Goal: Communication & Community: Answer question/provide support

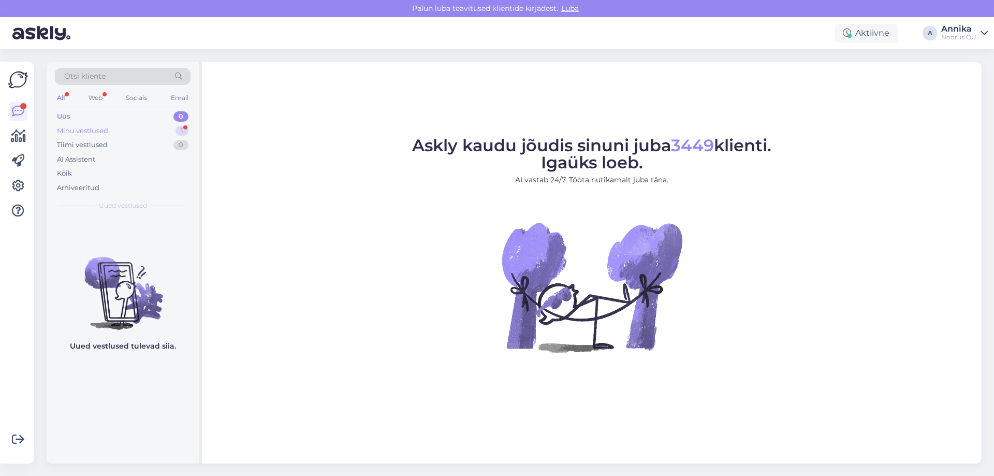
click at [135, 125] on div "Minu vestlused 1" at bounding box center [123, 131] width 136 height 14
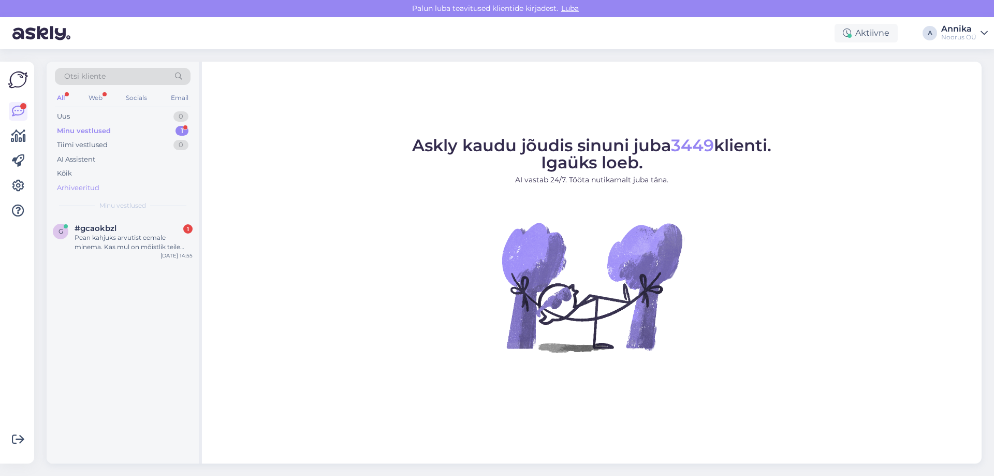
click at [106, 186] on div "Arhiveeritud" at bounding box center [123, 188] width 136 height 14
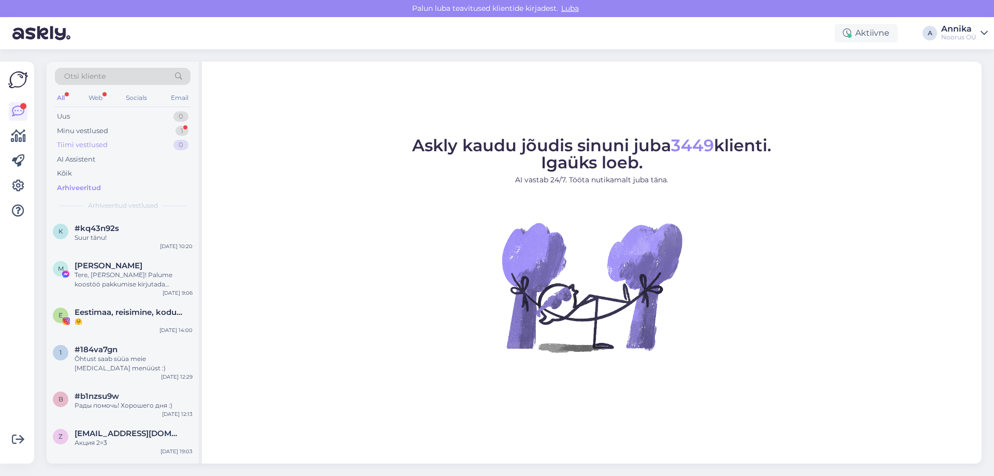
drag, startPoint x: 138, startPoint y: 131, endPoint x: 141, endPoint y: 140, distance: 9.3
click at [138, 131] on div "Minu vestlused 1" at bounding box center [123, 131] width 136 height 14
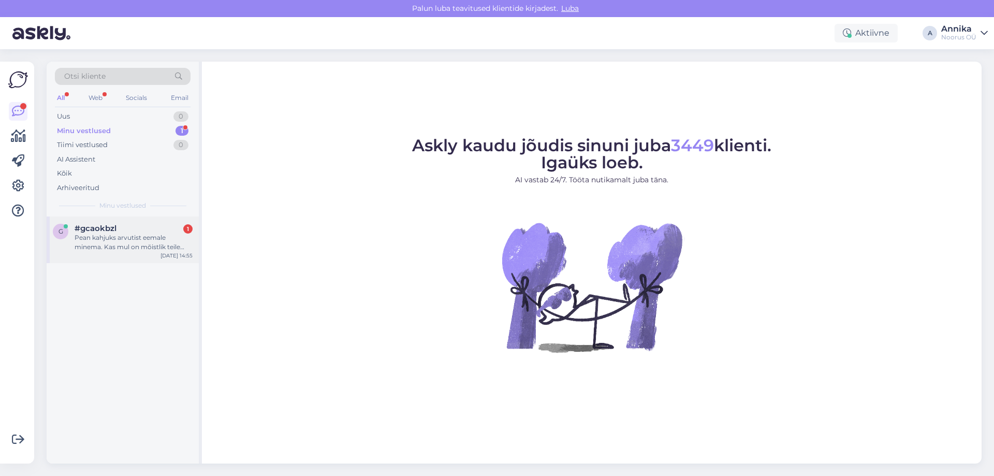
click at [130, 269] on div "g #gcaokbzl 1 Pean kahjuks arvutist eemale minema. Kas mul on mõistlik teile he…" at bounding box center [123, 339] width 152 height 247
drag, startPoint x: 127, startPoint y: 242, endPoint x: 151, endPoint y: 243, distance: 23.9
click at [127, 242] on div "Pean kahjuks arvutist eemale minema. Kas mul on mõistlik teile helistada ja suh…" at bounding box center [134, 242] width 118 height 19
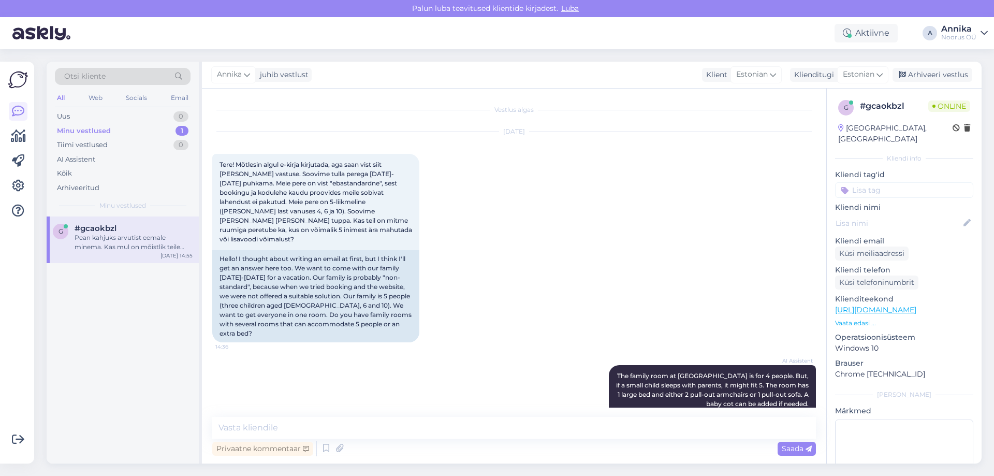
scroll to position [302, 0]
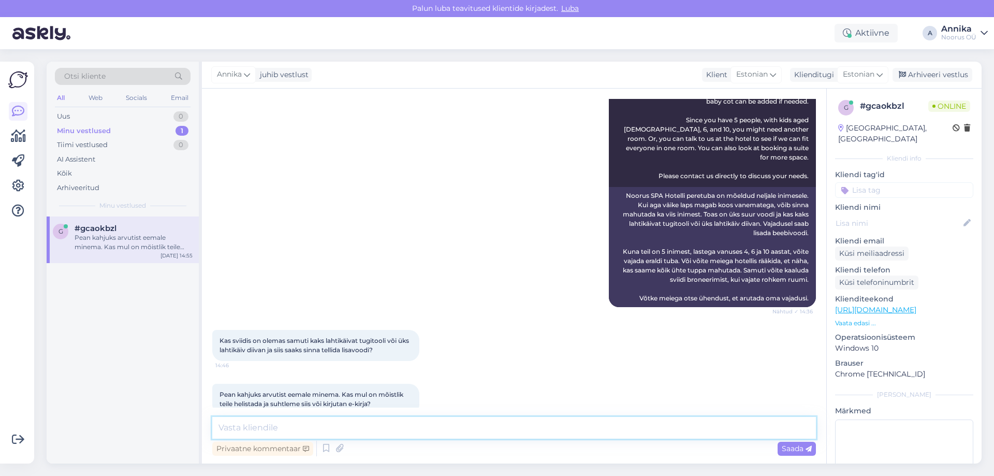
click at [315, 426] on textarea at bounding box center [514, 428] width 604 height 22
type textarea "[PERSON_NAME]"
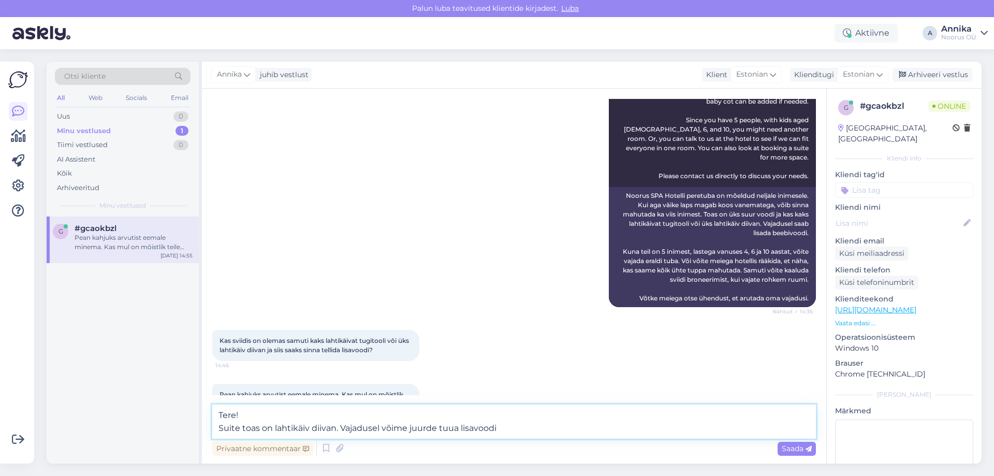
type textarea "Tere! Suite toas on lahtikäiv diivan. Vajadusel võime juurde tuua lisavoodi."
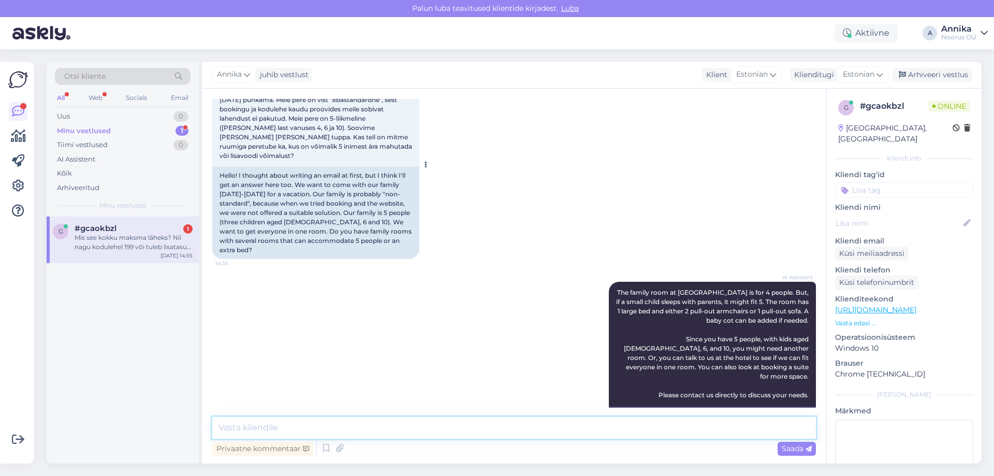
scroll to position [0, 0]
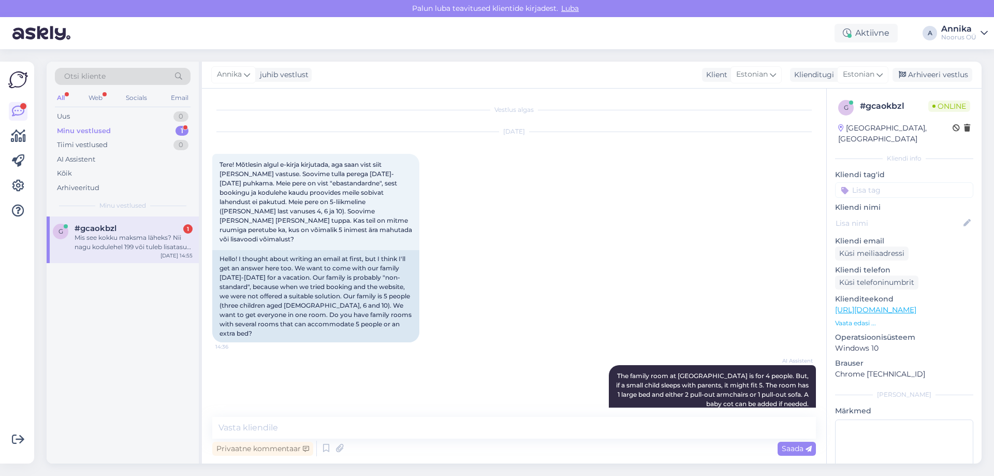
click at [261, 415] on div "Vestlus algas [DATE] Tere! Mõtlesin algul e-kirja kirjutada, aga saan vist siit…" at bounding box center [514, 276] width 624 height 375
click at [263, 428] on textarea at bounding box center [514, 428] width 604 height 22
type textarea "S"
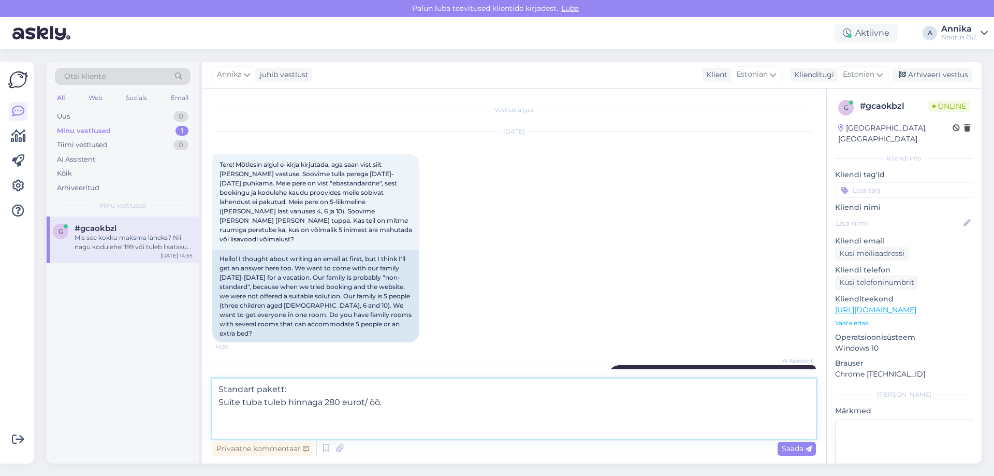
click at [223, 429] on textarea "Standart pakett: Suite tuba tuleb hinnaga 280 eurot/ öö." at bounding box center [514, 408] width 604 height 60
click at [235, 417] on textarea "Standart pakett: Suite tuba tuleb hinnaga 280 eurot/ öö." at bounding box center [514, 408] width 604 height 60
click at [238, 426] on textarea "Standart pakett: Suite tuba tuleb hinnaga 280 eurot/ öö." at bounding box center [514, 408] width 604 height 60
paste textarea "Pakett sisaldab: • Majutus • Hommikusöök • Piiramatu saunakeskuse külastus • Pi…"
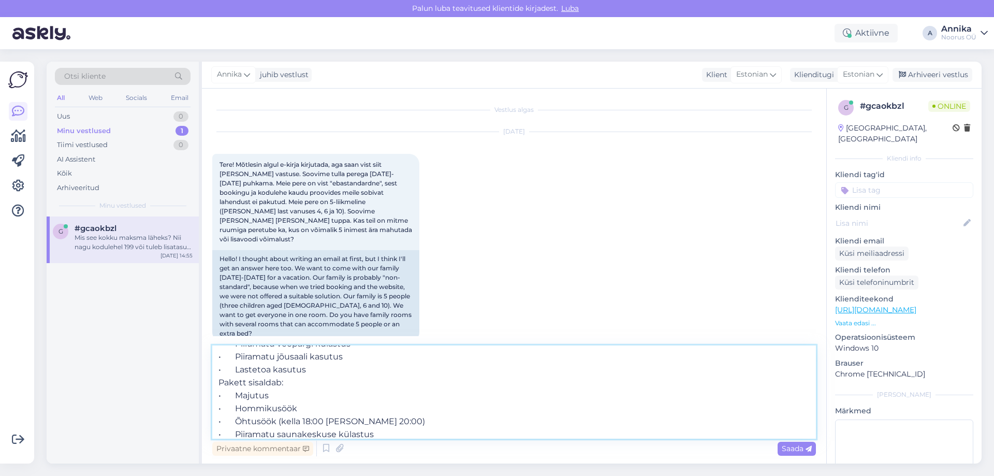
scroll to position [104, 0]
click at [321, 369] on textarea "Standart pakett: Suite tuba tuleb hinnaga 280 eurot/ öö. Pakett sisaldab: • Maj…" at bounding box center [514, 391] width 604 height 93
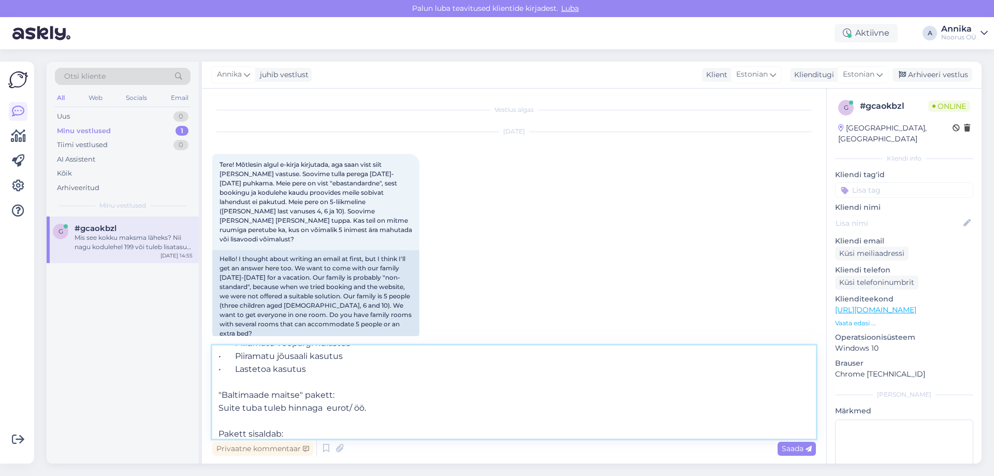
click at [327, 408] on textarea "Standart pakett: Suite tuba tuleb hinnaga 280 eurot/ öö. Pakett sisaldab: • Maj…" at bounding box center [514, 391] width 604 height 93
click at [325, 408] on textarea "Standart pakett: Suite tuba tuleb hinnaga 280 eurot/ öö. Pakett sisaldab: • Maj…" at bounding box center [514, 391] width 604 height 93
click at [323, 408] on textarea "Standart pakett: Suite tuba tuleb hinnaga 280 eurot/ öö. Pakett sisaldab: • Maj…" at bounding box center [514, 391] width 604 height 93
type textarea "Standart pakett: Suite tuba tuleb hinnaga 280 eurot/ öö. Pakett sisaldab: • Maj…"
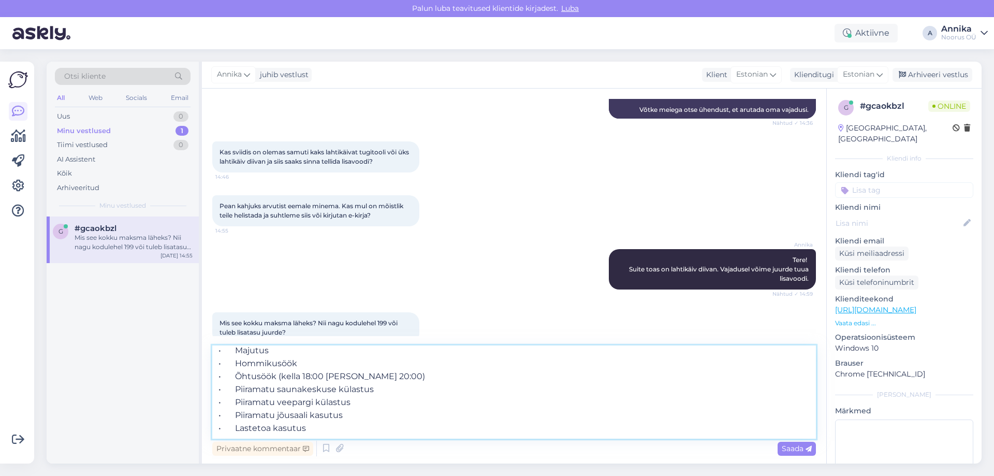
scroll to position [0, 0]
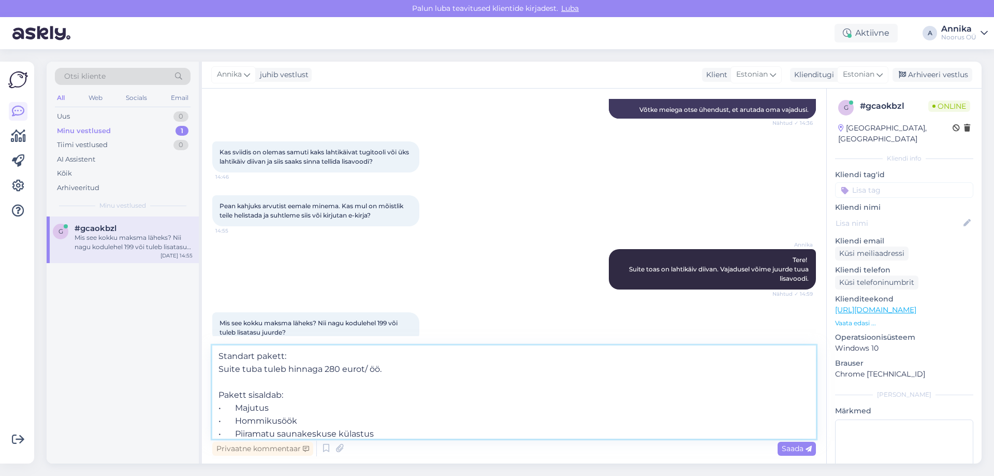
drag, startPoint x: 331, startPoint y: 412, endPoint x: 116, endPoint y: 217, distance: 289.9
click at [116, 217] on div "Otsi kliente All Web Socials Email Uus 0 Minu vestlused 1 Tiimi vestlused 0 AI …" at bounding box center [514, 263] width 935 height 402
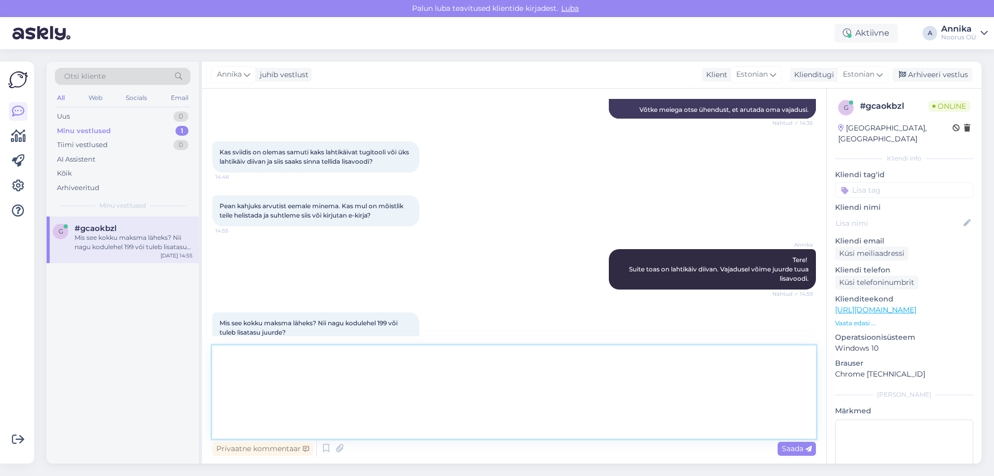
scroll to position [432, 0]
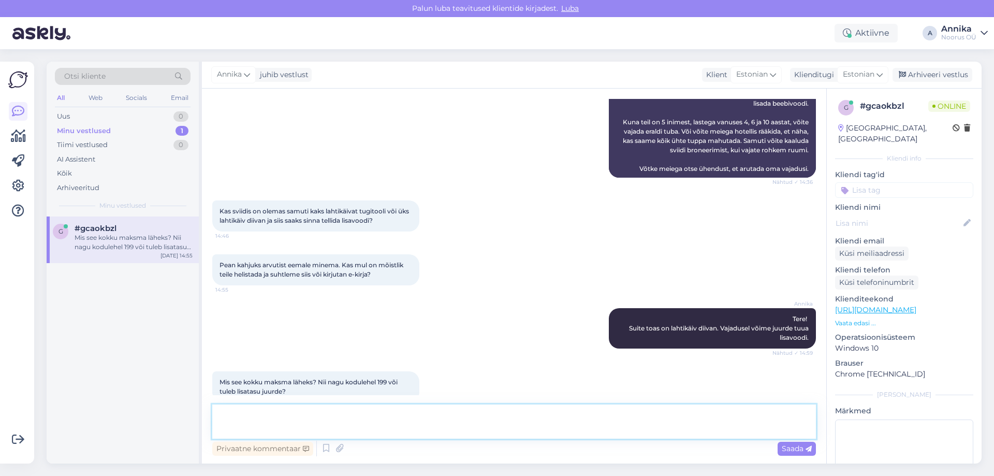
click at [256, 408] on textarea at bounding box center [514, 421] width 604 height 34
paste textarea "Standart pakett: Suite tuba tuleb hinnaga 280 eurot/ öö. Pakett sisaldab: • Maj…"
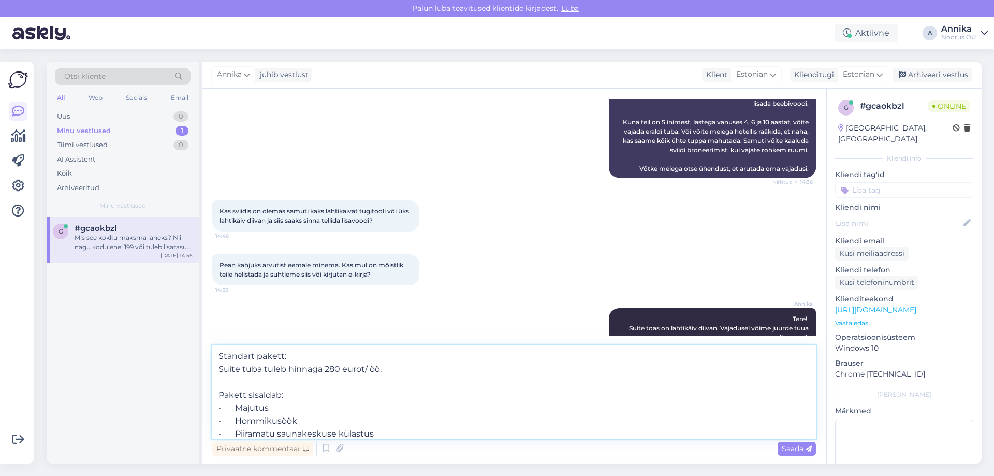
scroll to position [491, 0]
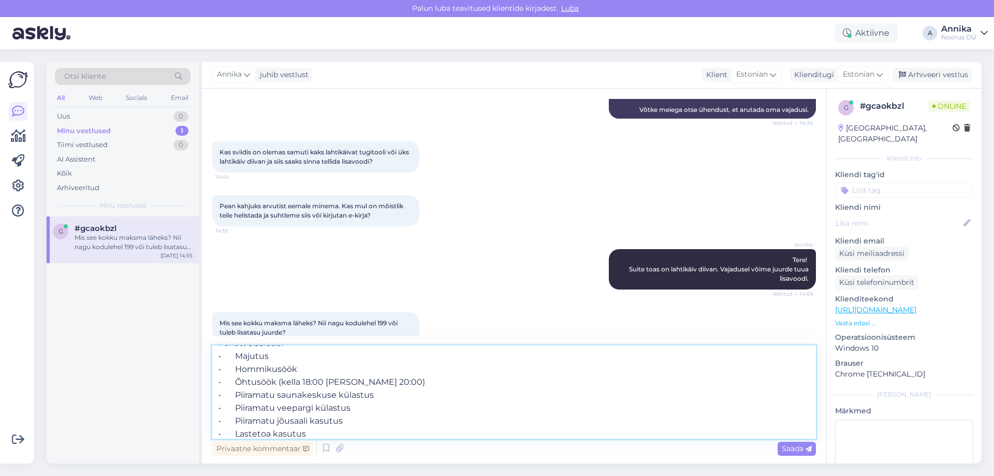
type textarea "Standart pakett: Suite tuba tuleb hinnaga 280 eurot/ öö. Pakett sisaldab: • Maj…"
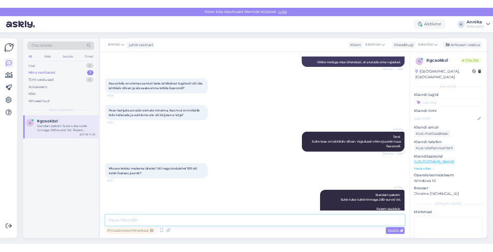
scroll to position [0, 0]
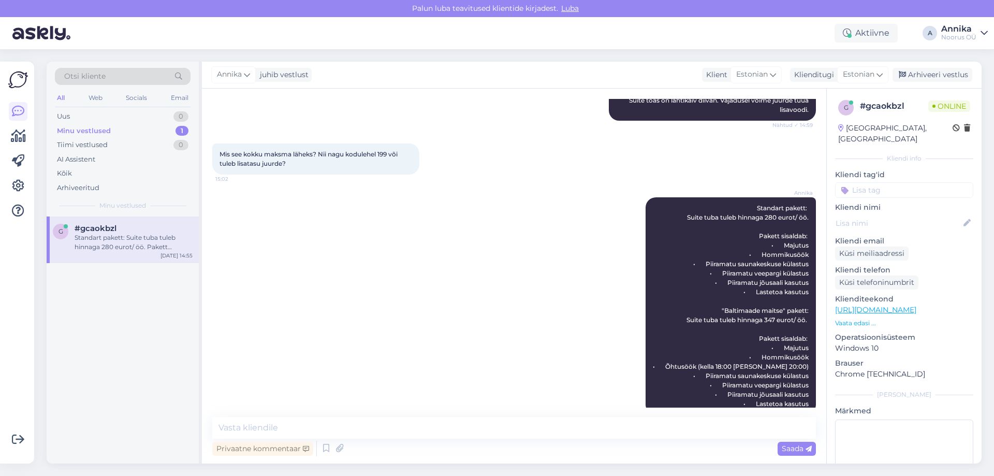
drag, startPoint x: 440, startPoint y: 254, endPoint x: 566, endPoint y: 237, distance: 127.0
click at [440, 254] on div "[PERSON_NAME] pakett: Suite tuba tuleb hinnaga 280 eurot/ öö. Pakett sisaldab: …" at bounding box center [514, 306] width 604 height 240
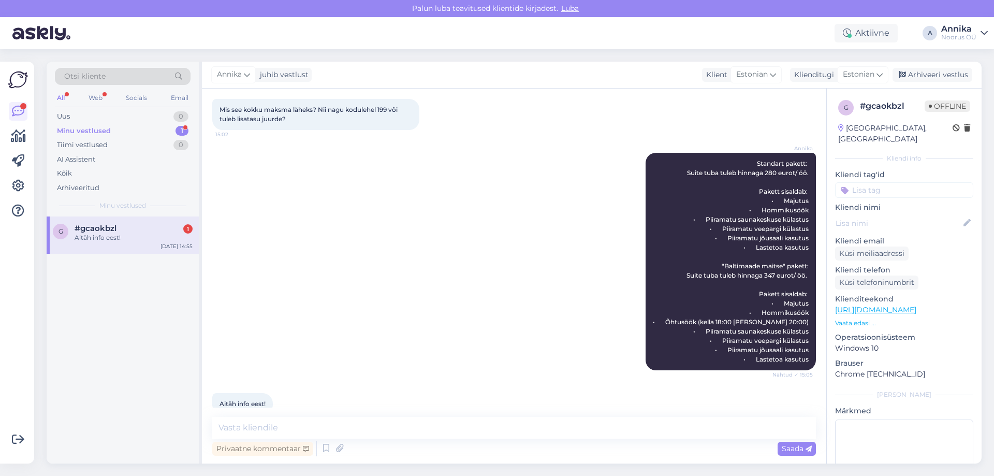
click at [399, 282] on div "[PERSON_NAME] pakett: Suite tuba tuleb hinnaga 280 eurot/ öö. Pakett sisaldab: …" at bounding box center [514, 261] width 604 height 240
click at [295, 428] on textarea at bounding box center [514, 428] width 604 height 22
type textarea "Rõõm aidata! :)"
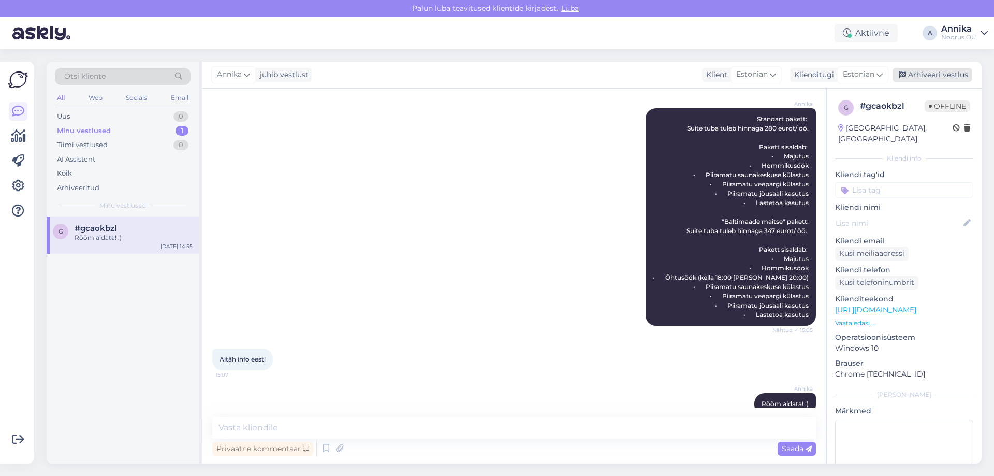
click at [909, 75] on div "Arhiveeri vestlus" at bounding box center [933, 75] width 80 height 14
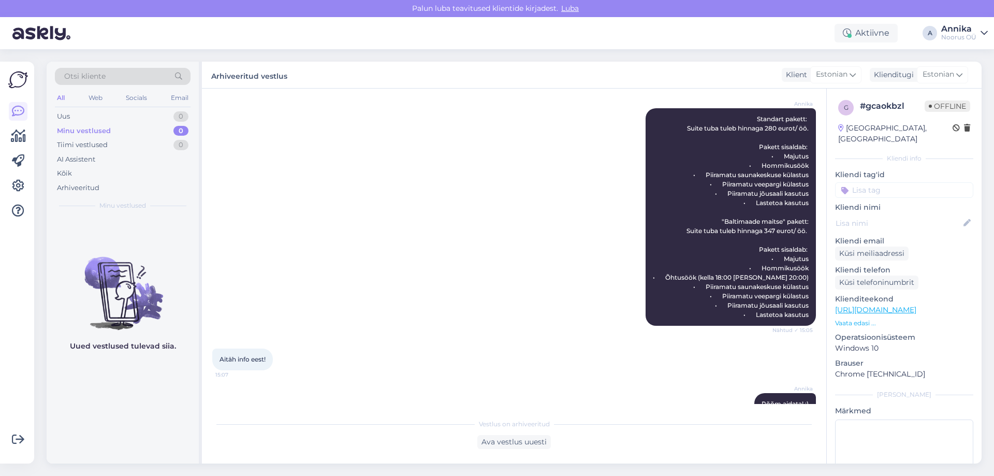
drag, startPoint x: 390, startPoint y: 227, endPoint x: 590, endPoint y: 19, distance: 288.5
click at [393, 214] on div "[PERSON_NAME] pakett: Suite tuba tuleb hinnaga 280 eurot/ öö. Pakett sisaldab: …" at bounding box center [514, 217] width 604 height 240
